Goal: Task Accomplishment & Management: Manage account settings

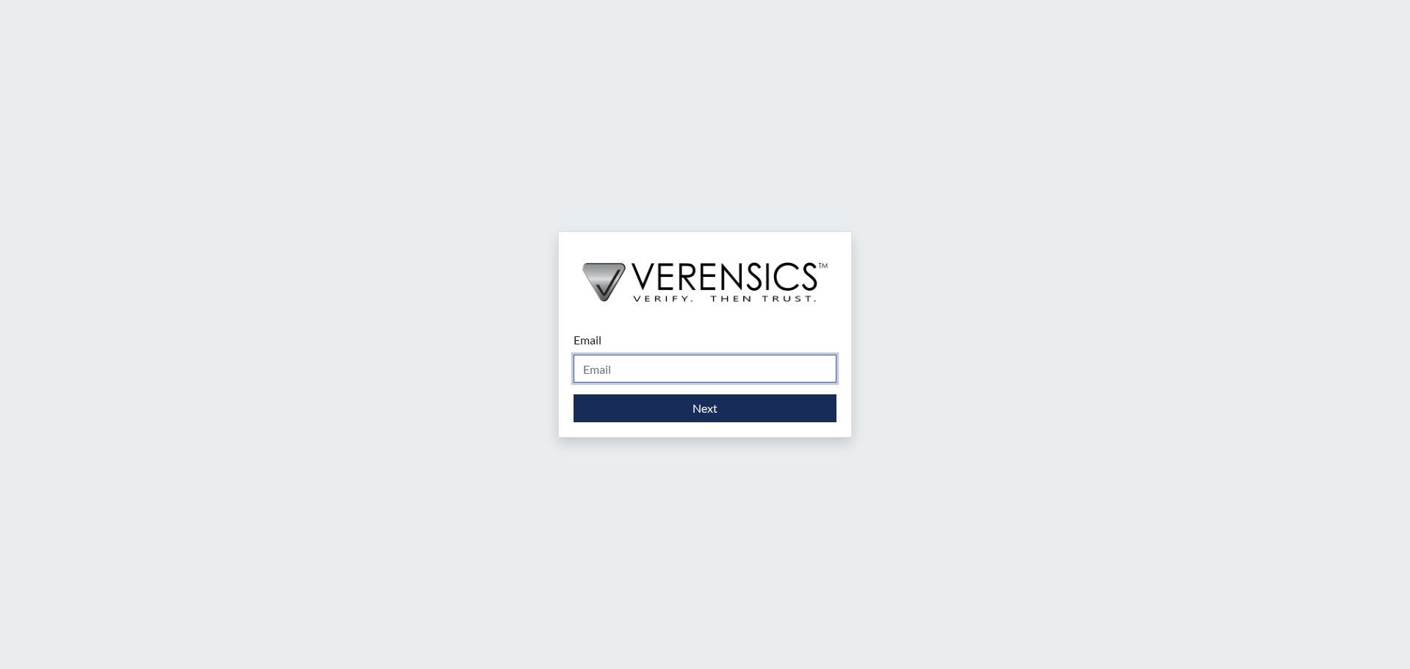
click at [633, 365] on input "Email" at bounding box center [705, 369] width 263 height 28
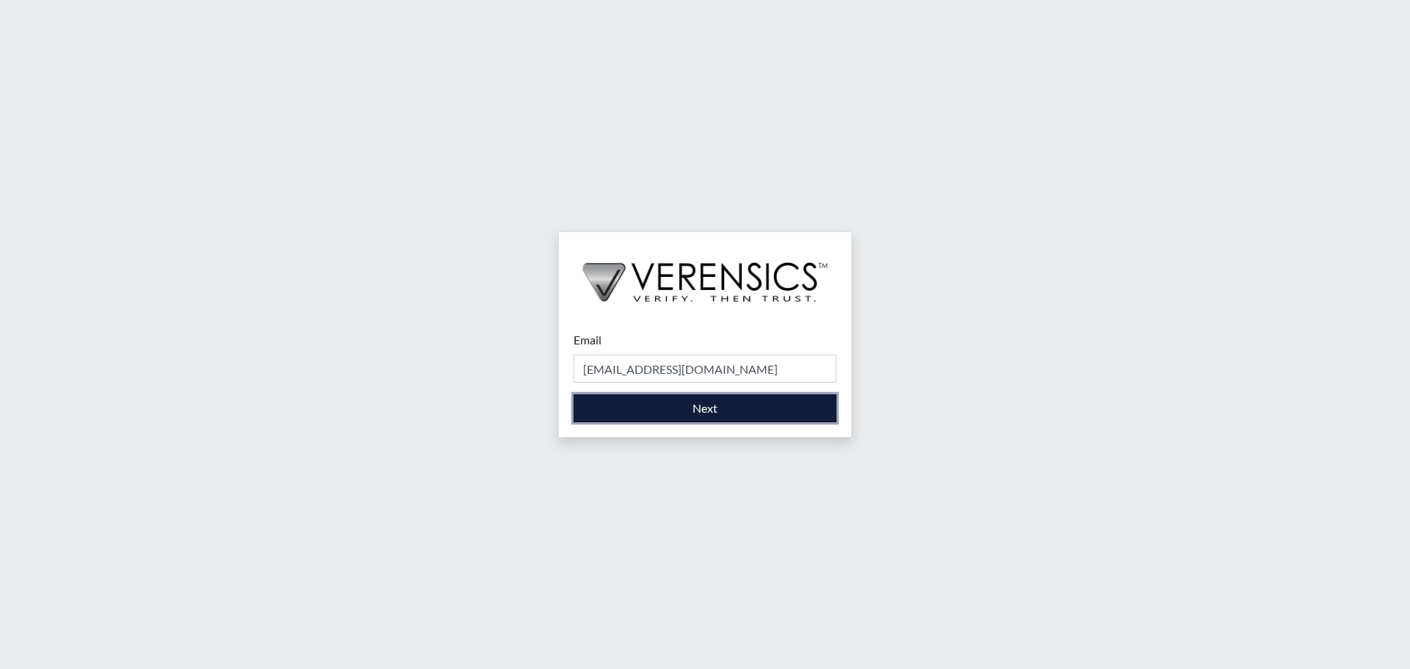
click at [689, 417] on button "Next" at bounding box center [705, 408] width 263 height 28
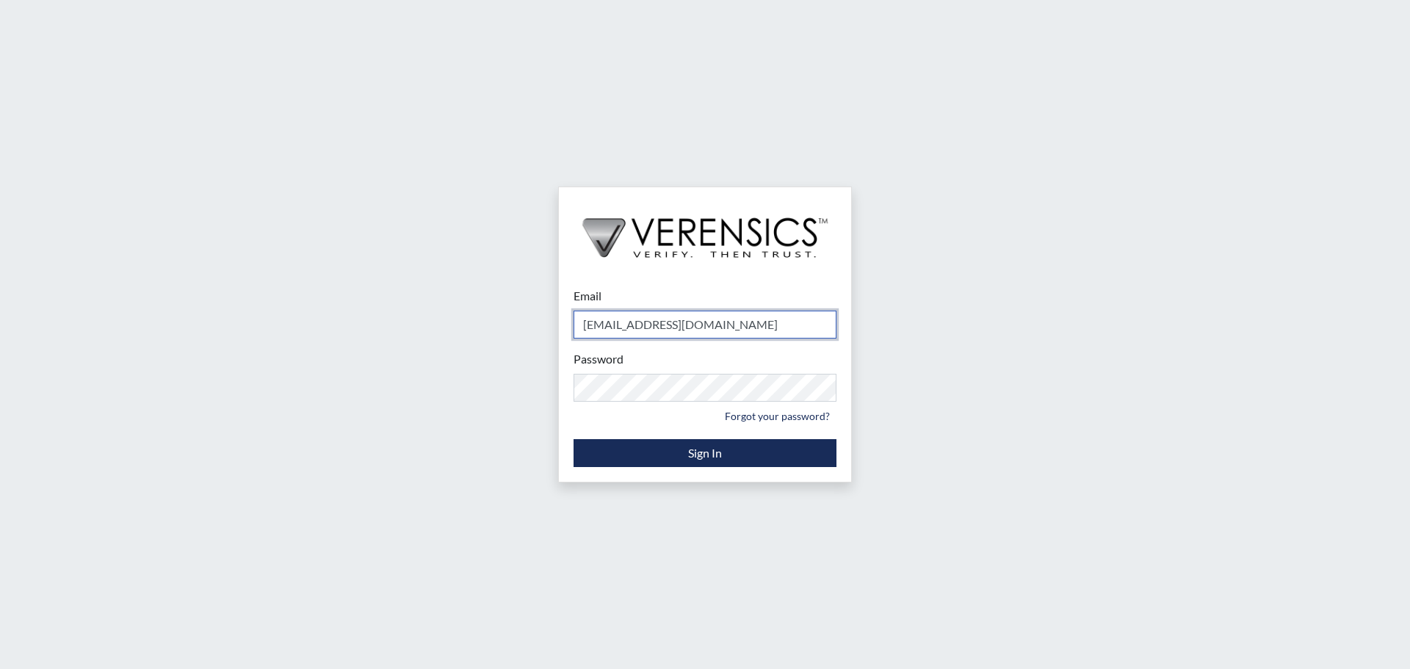
click at [676, 334] on input "[EMAIL_ADDRESS][DOMAIN_NAME]" at bounding box center [705, 325] width 263 height 28
type input "[EMAIL_ADDRESS][DOMAIN_NAME]"
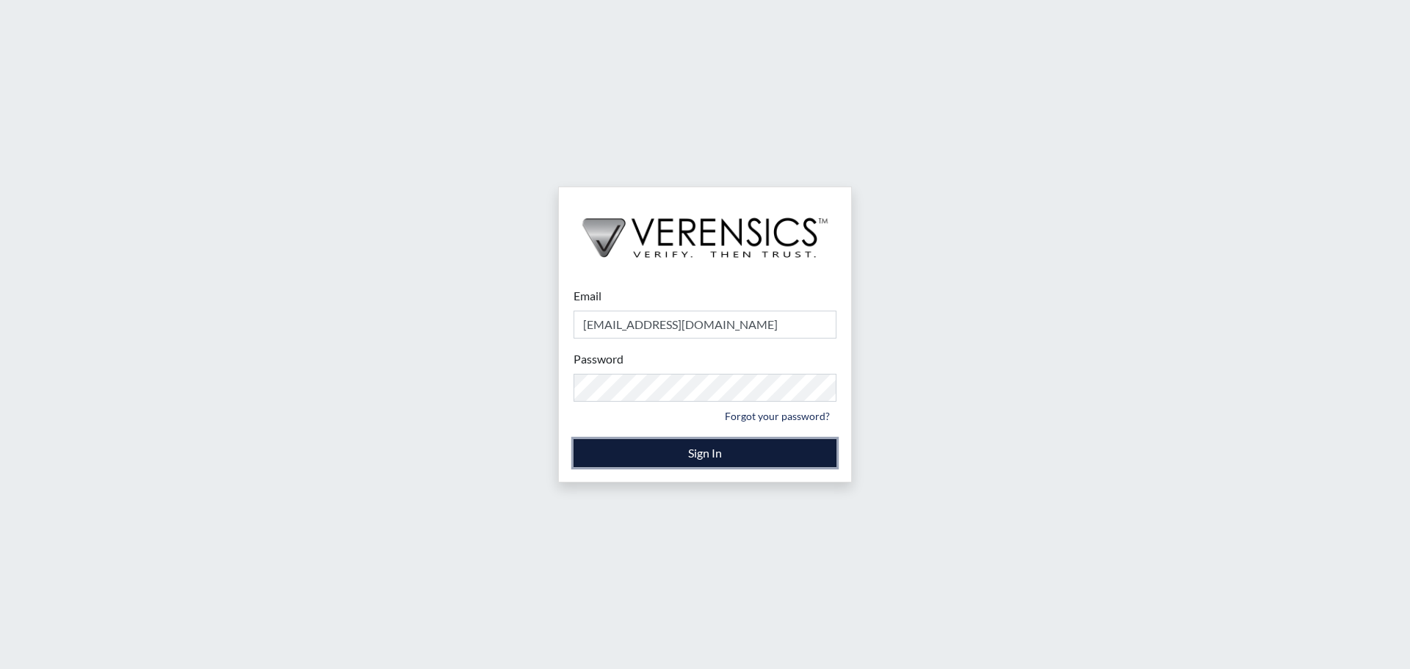
click at [688, 455] on button "Sign In" at bounding box center [705, 453] width 263 height 28
